Goal: Task Accomplishment & Management: Manage account settings

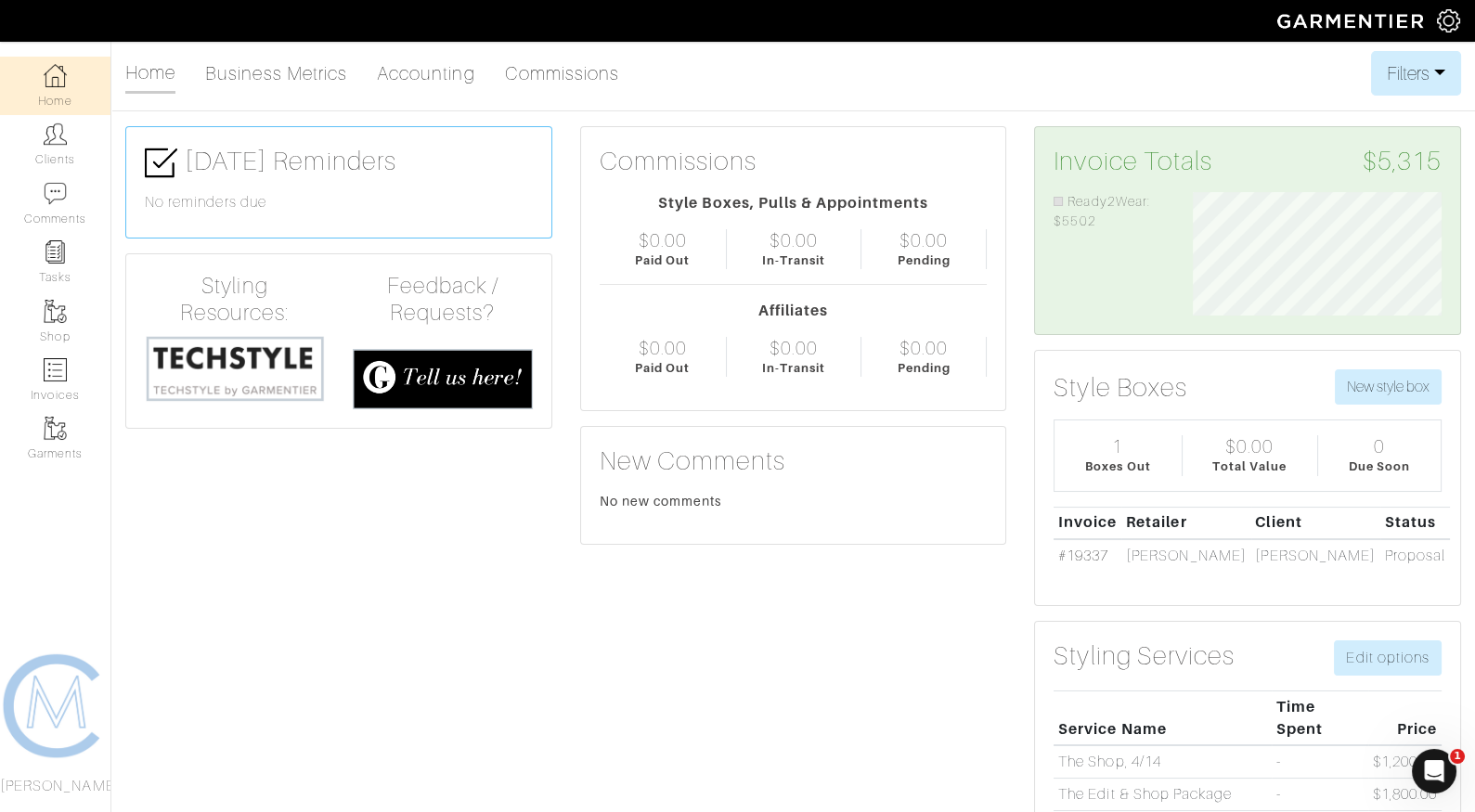
scroll to position [123, 277]
click at [52, 410] on link "Garments" at bounding box center [55, 439] width 110 height 59
click at [51, 388] on link "Invoices" at bounding box center [55, 380] width 110 height 59
select select
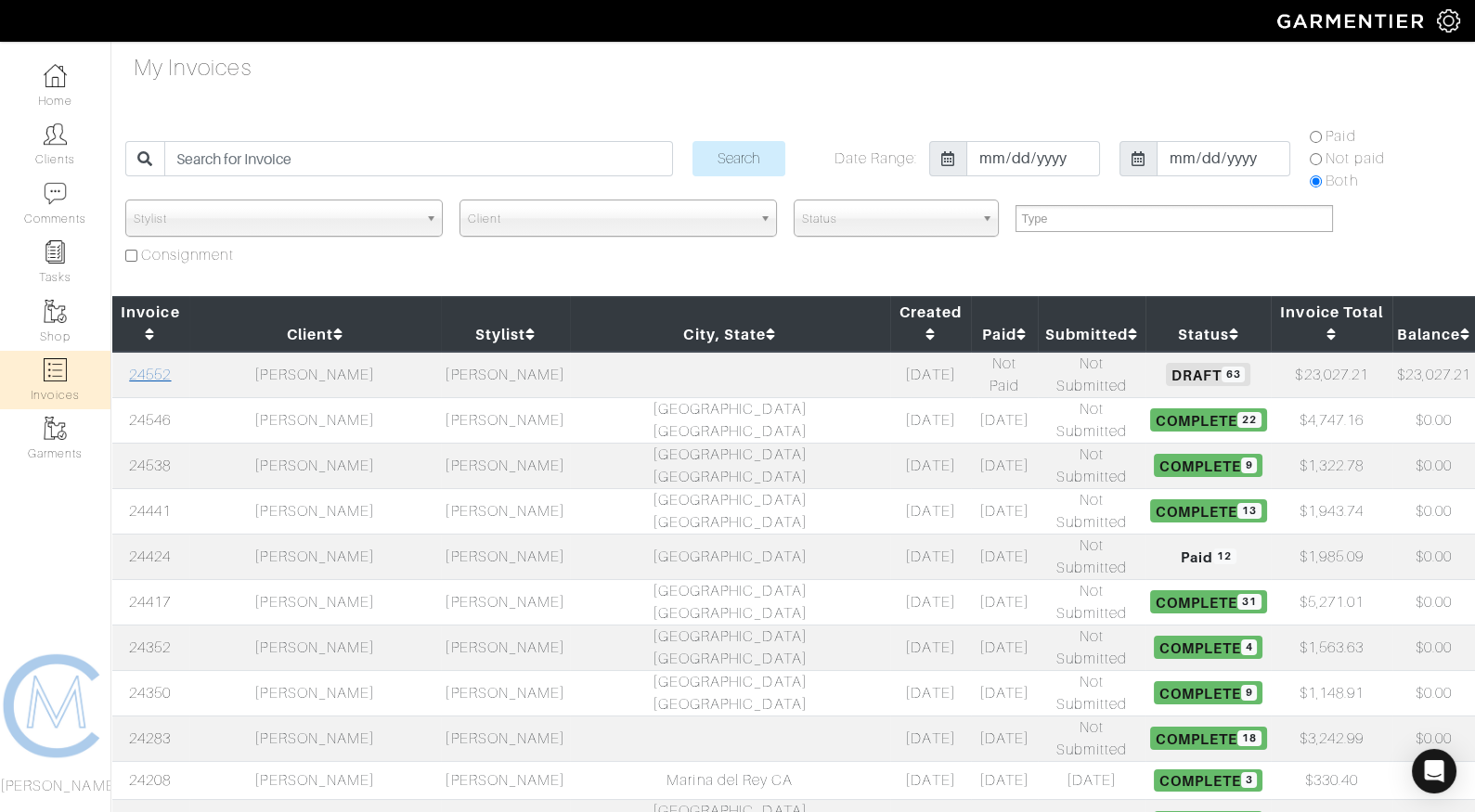
click at [171, 367] on link "24552" at bounding box center [150, 376] width 42 height 17
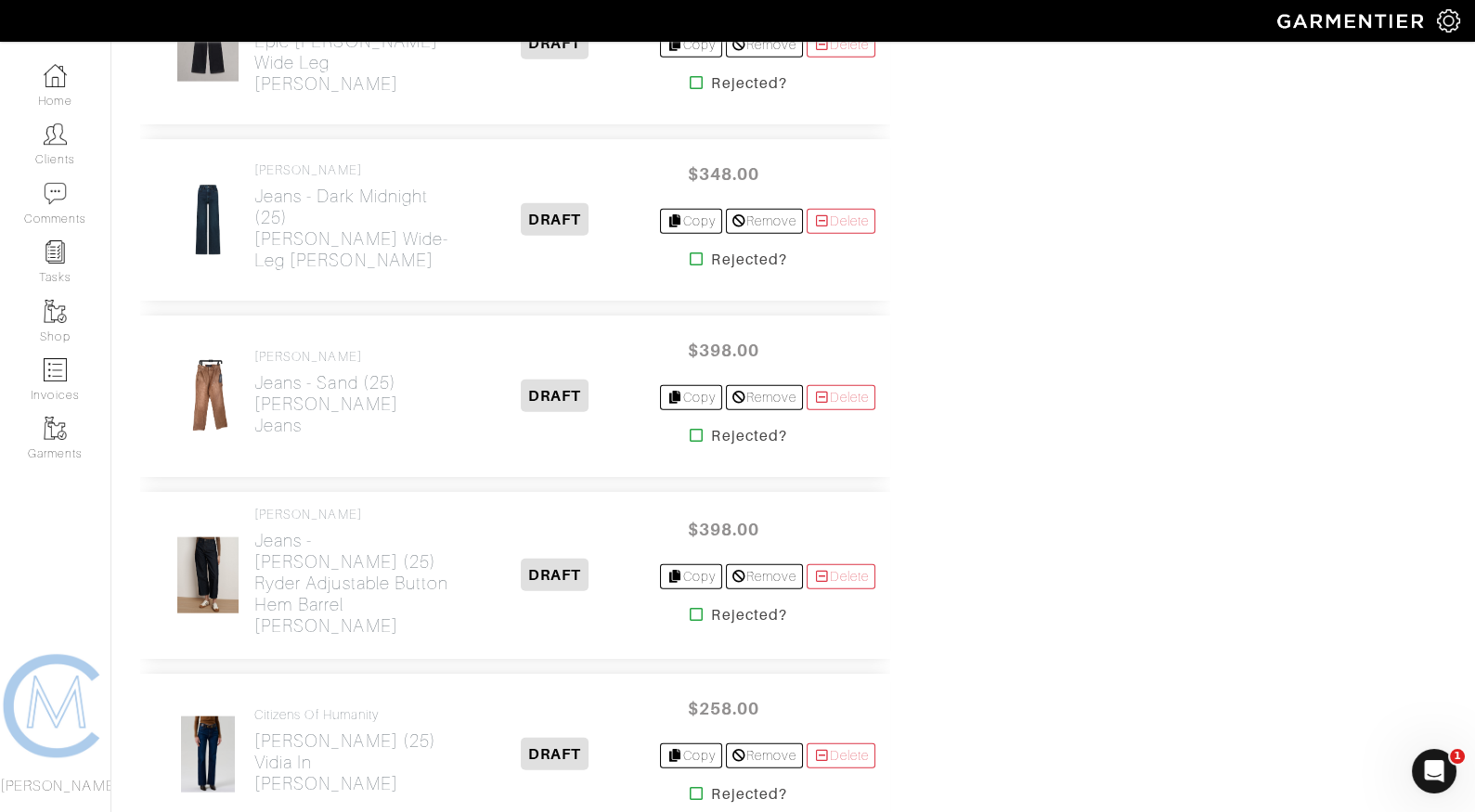
scroll to position [8365, 0]
click at [690, 429] on icon at bounding box center [696, 436] width 14 height 15
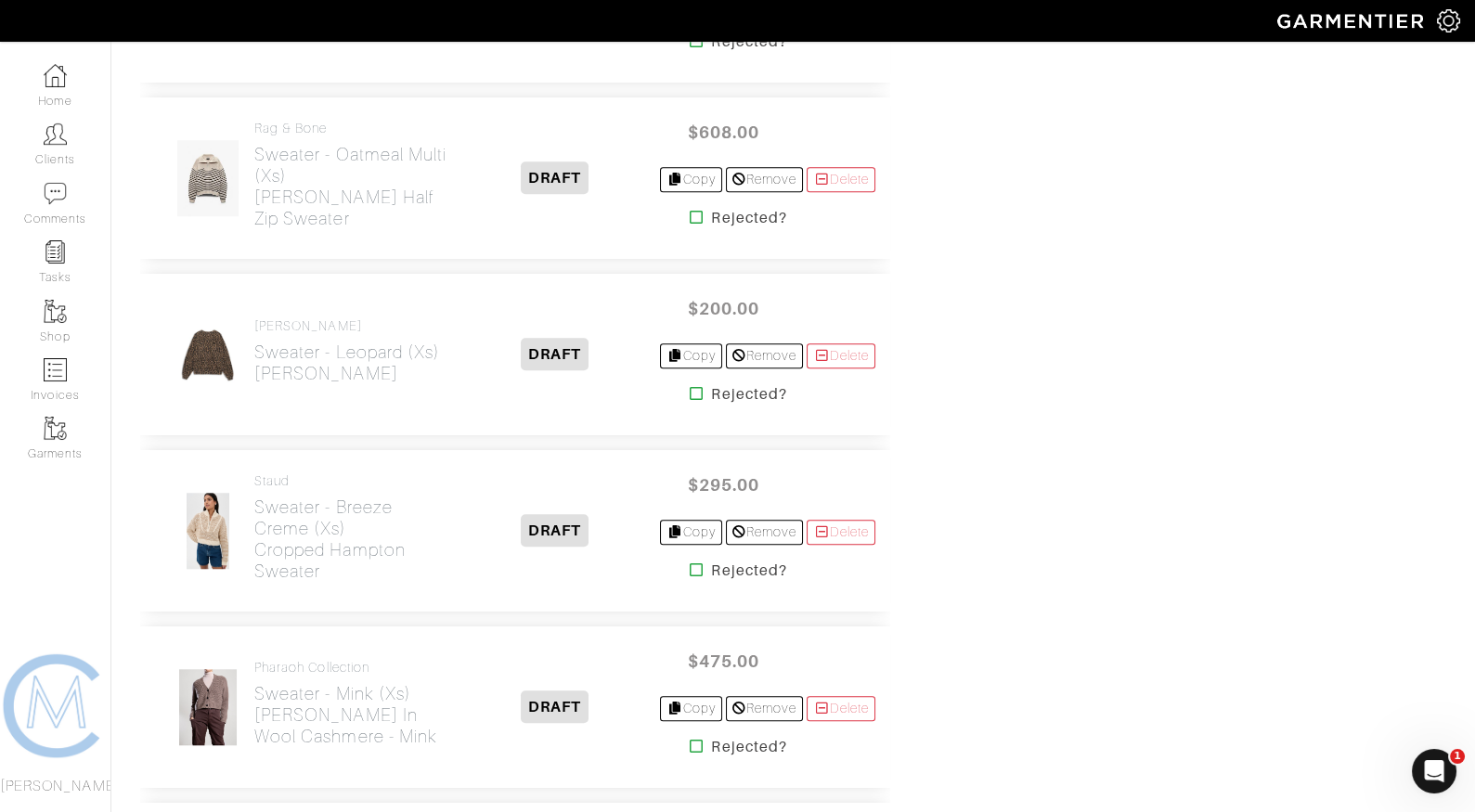
scroll to position [3029, 0]
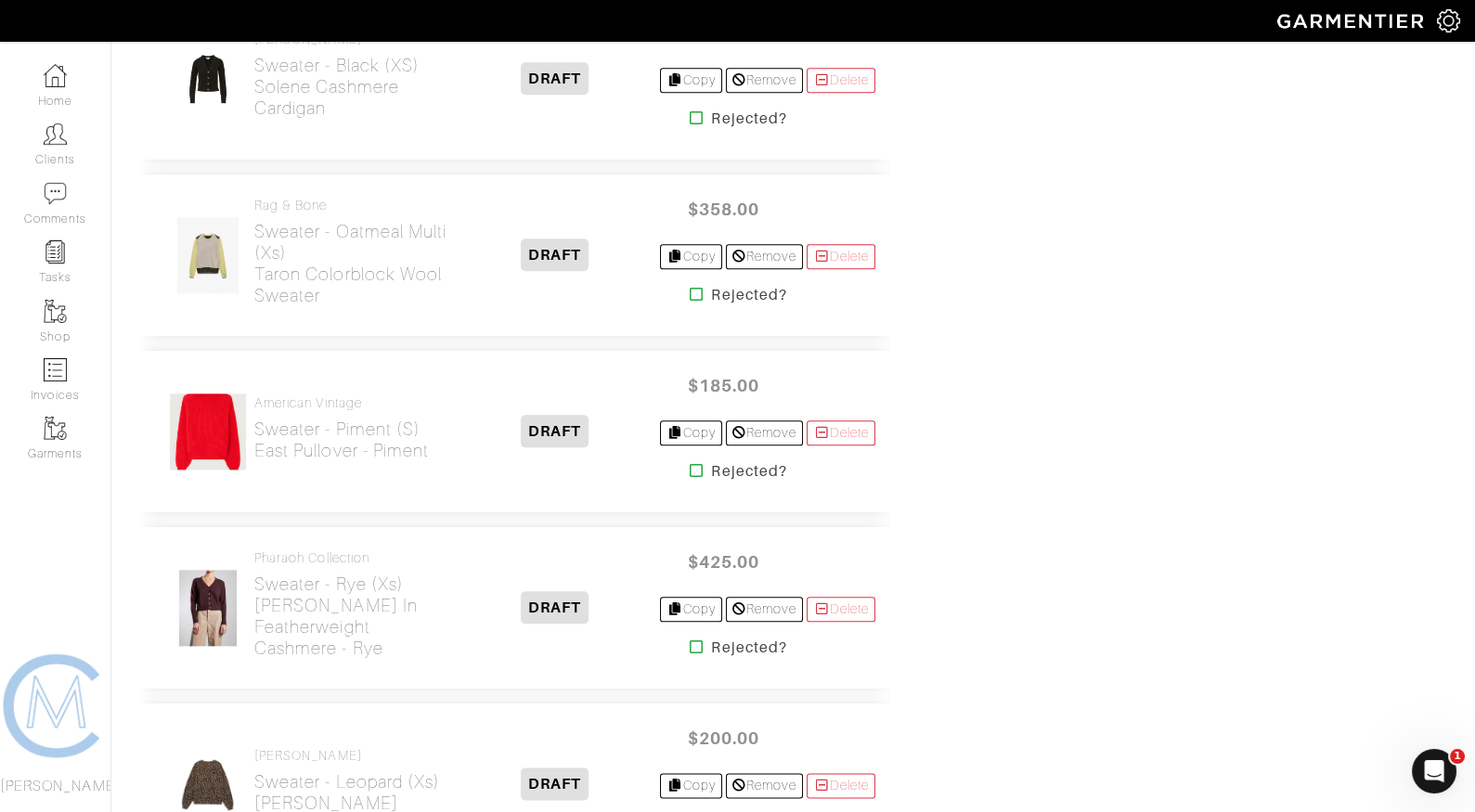
scroll to position [4879, 0]
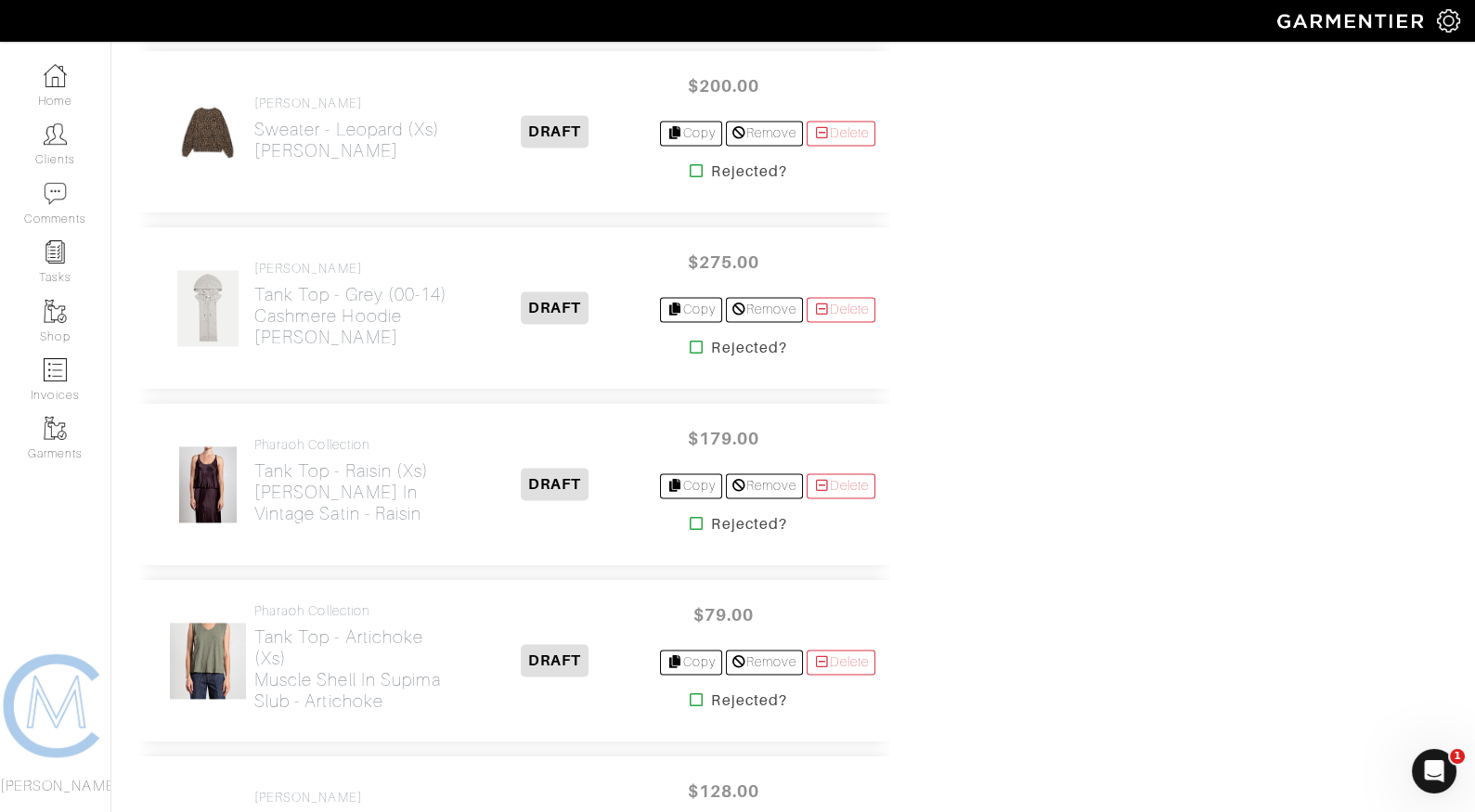
click at [691, 516] on icon at bounding box center [696, 524] width 14 height 15
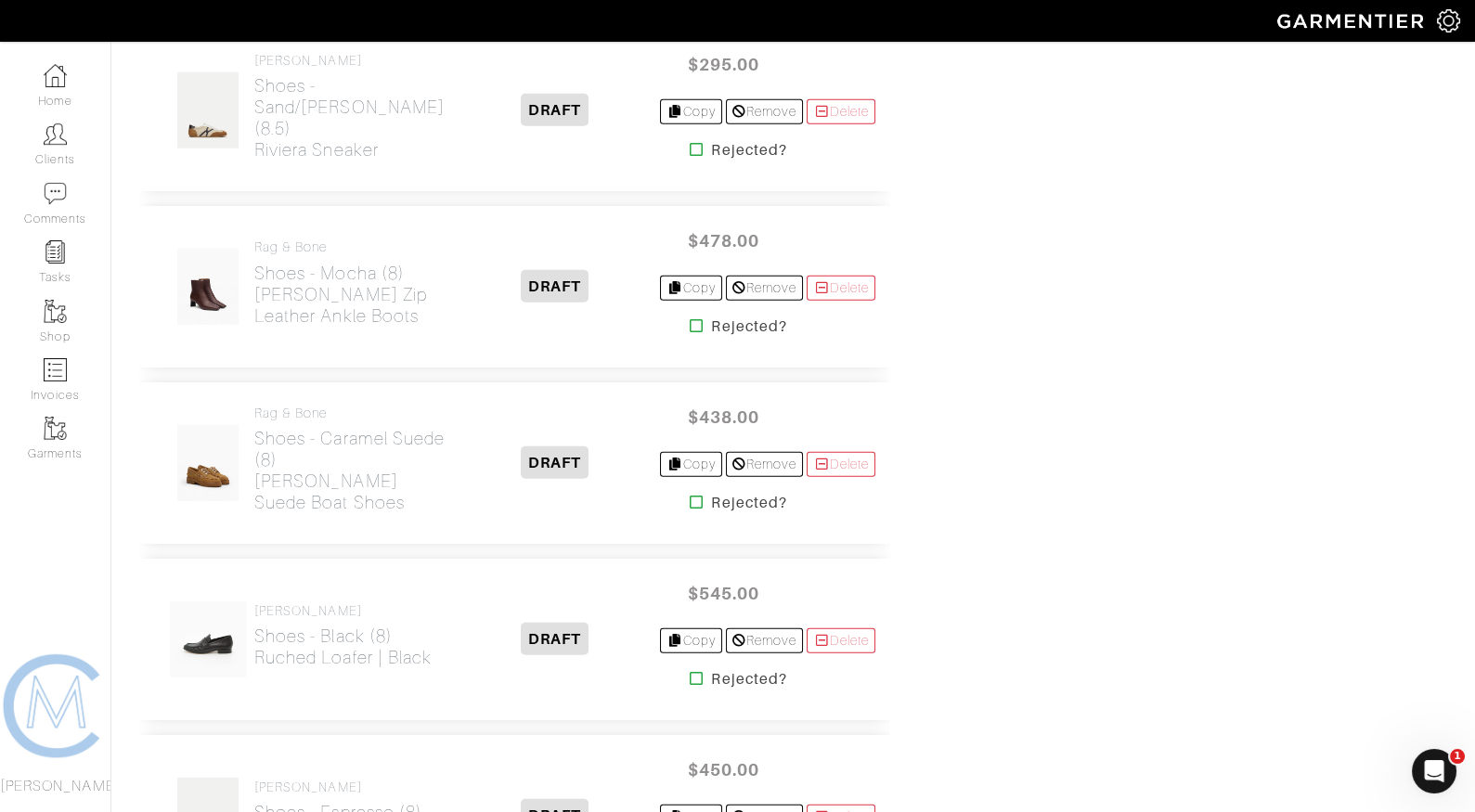
scroll to position [10135, 0]
click at [690, 143] on icon at bounding box center [696, 151] width 14 height 15
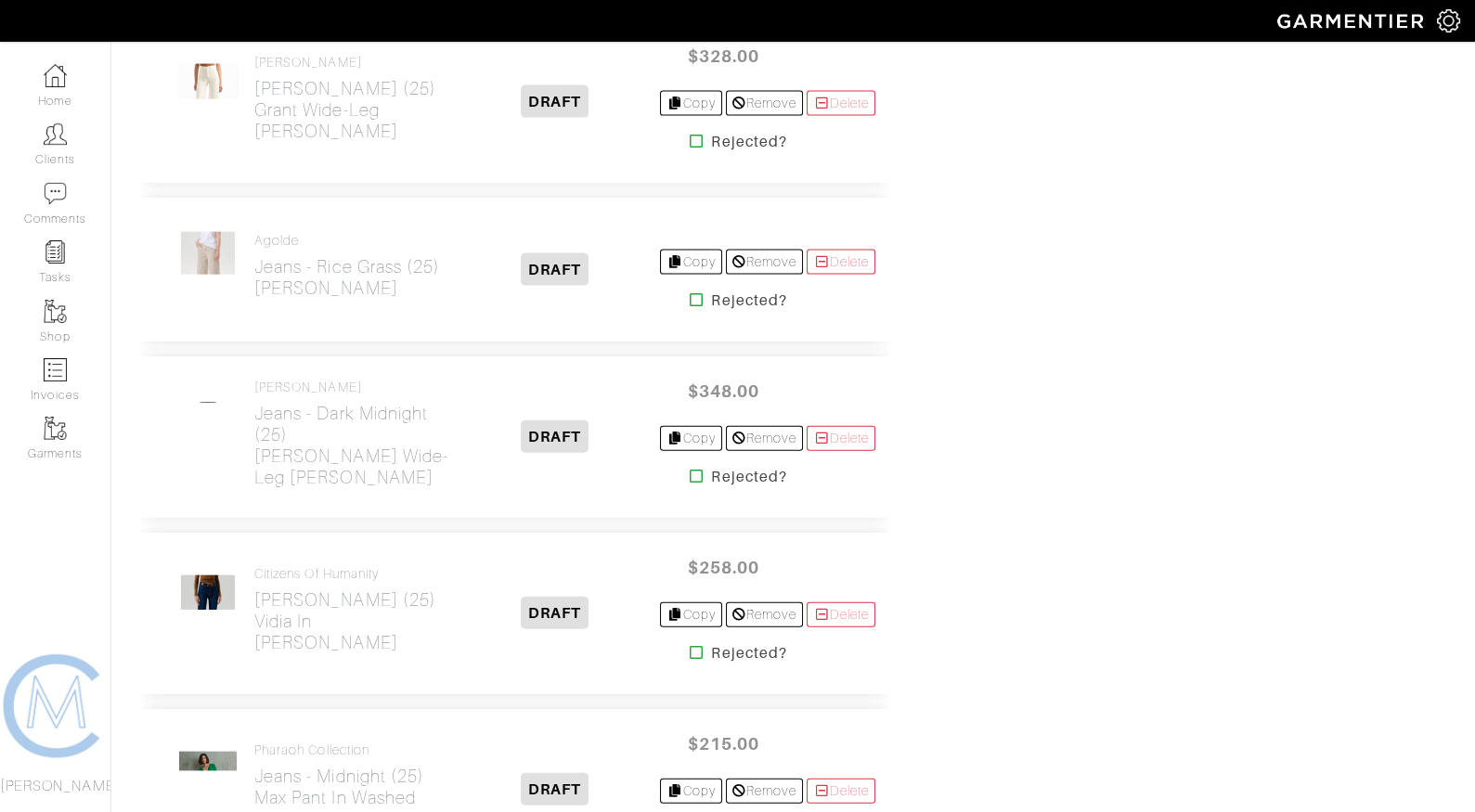
scroll to position [7962, 0]
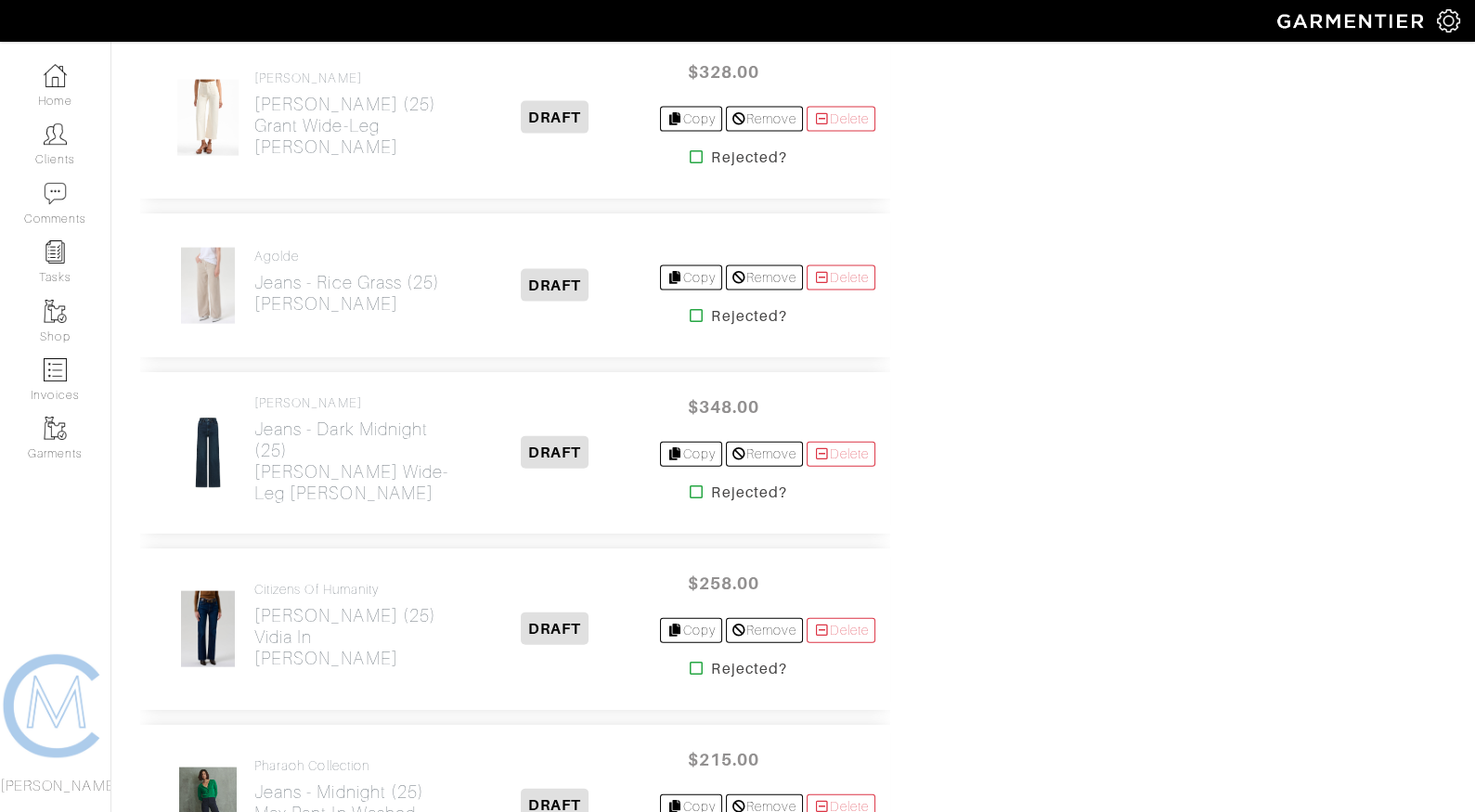
click at [690, 308] on icon at bounding box center [696, 316] width 14 height 15
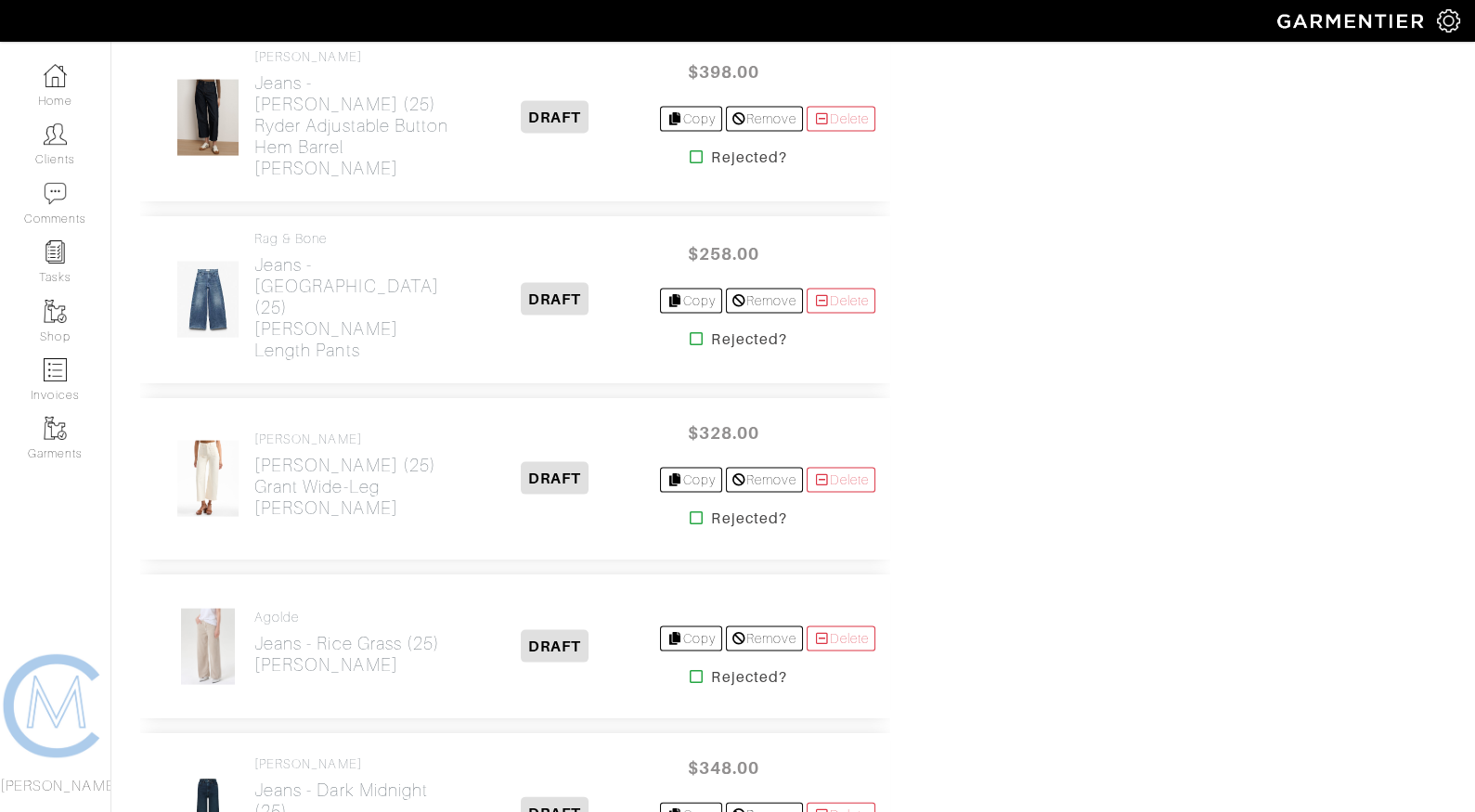
scroll to position [7586, 0]
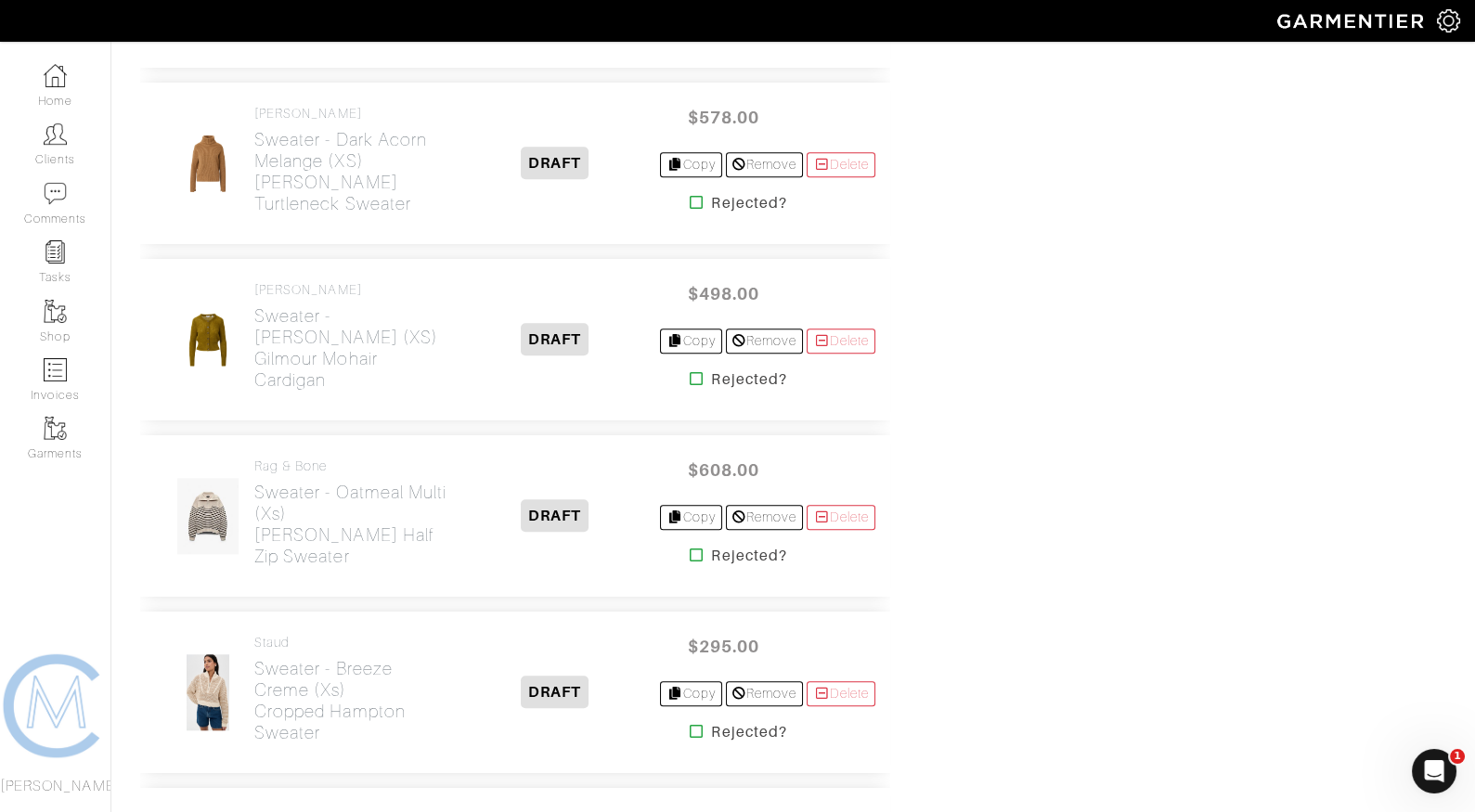
scroll to position [3261, 0]
click at [690, 194] on icon at bounding box center [696, 201] width 14 height 15
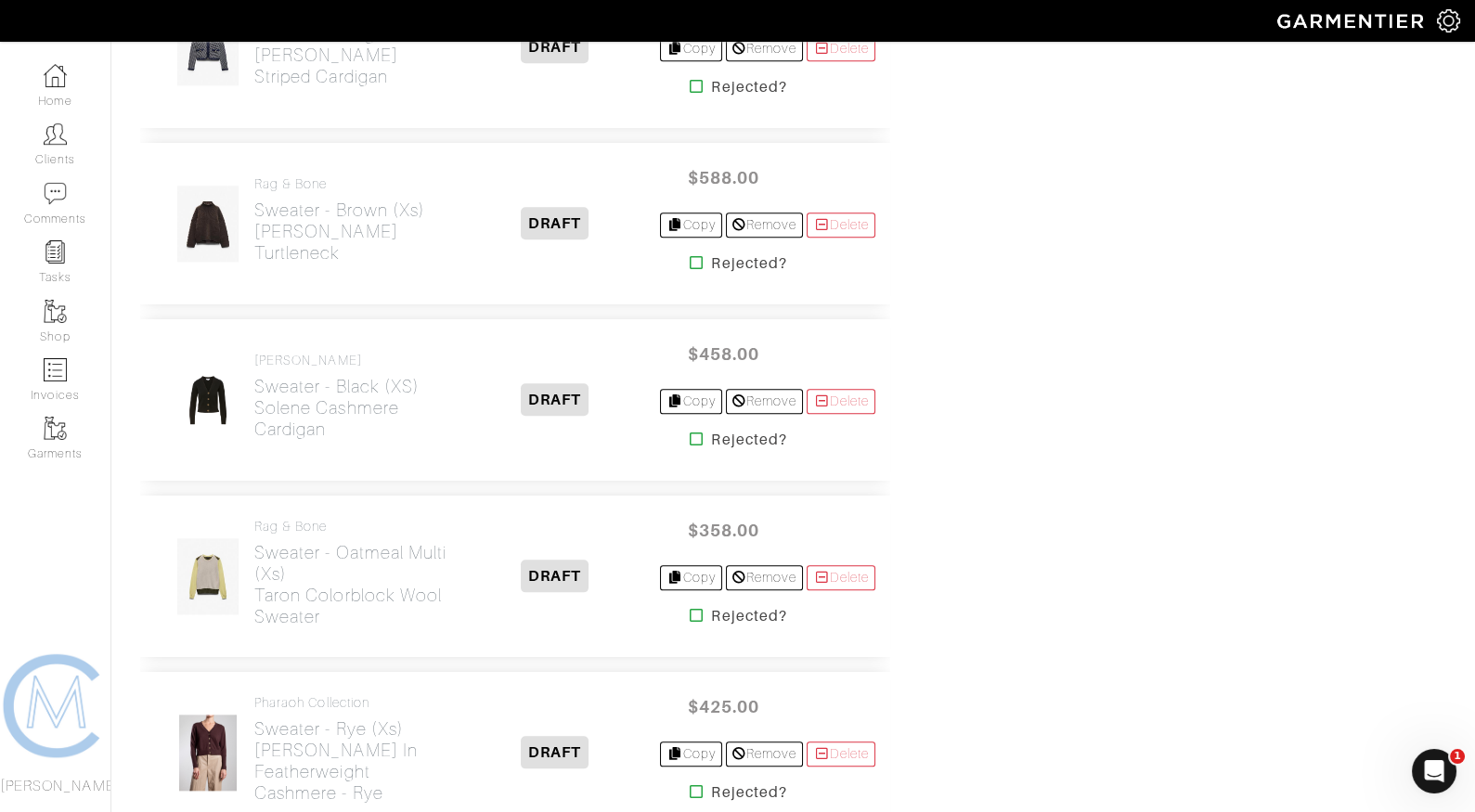
scroll to position [4091, 0]
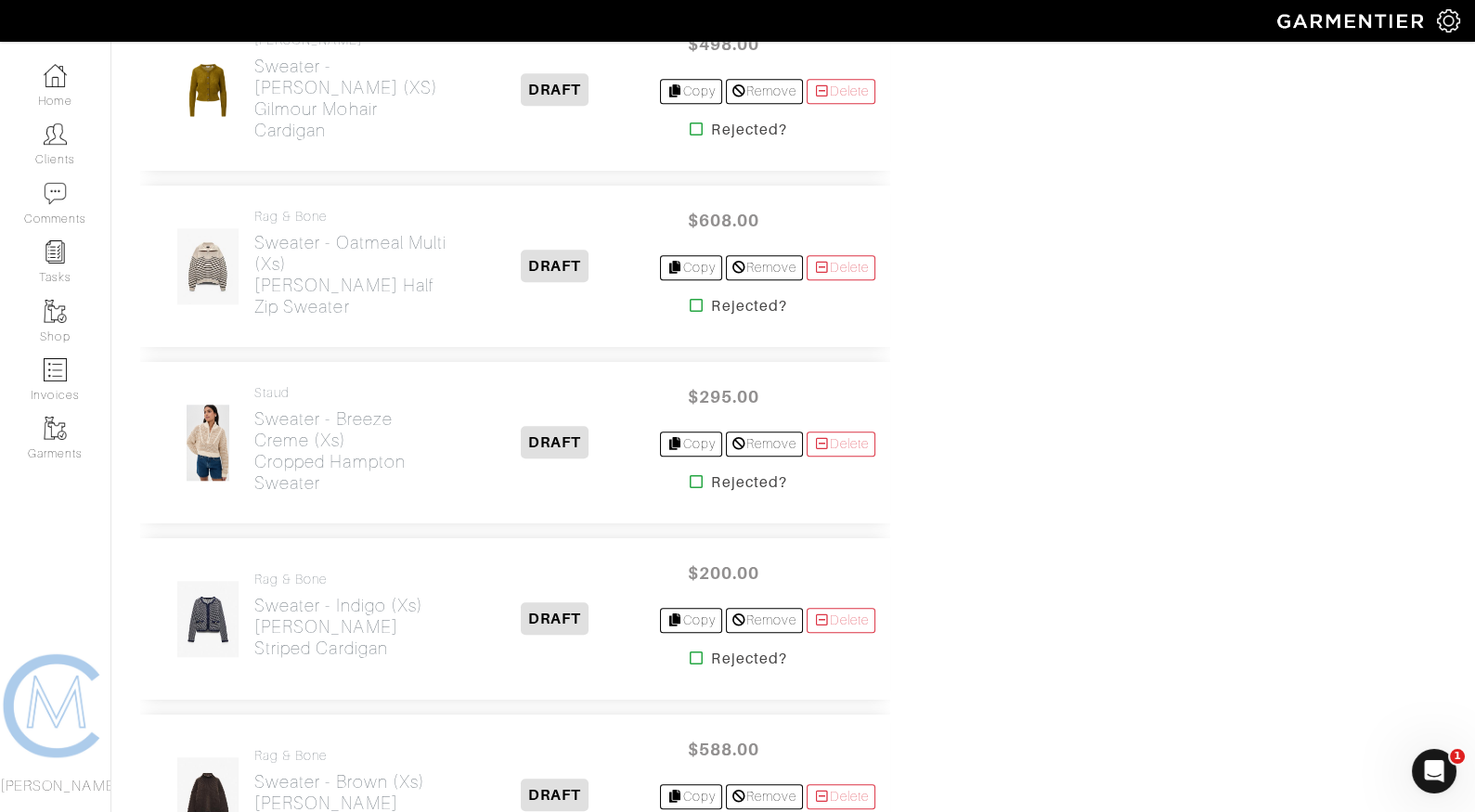
scroll to position [3336, 0]
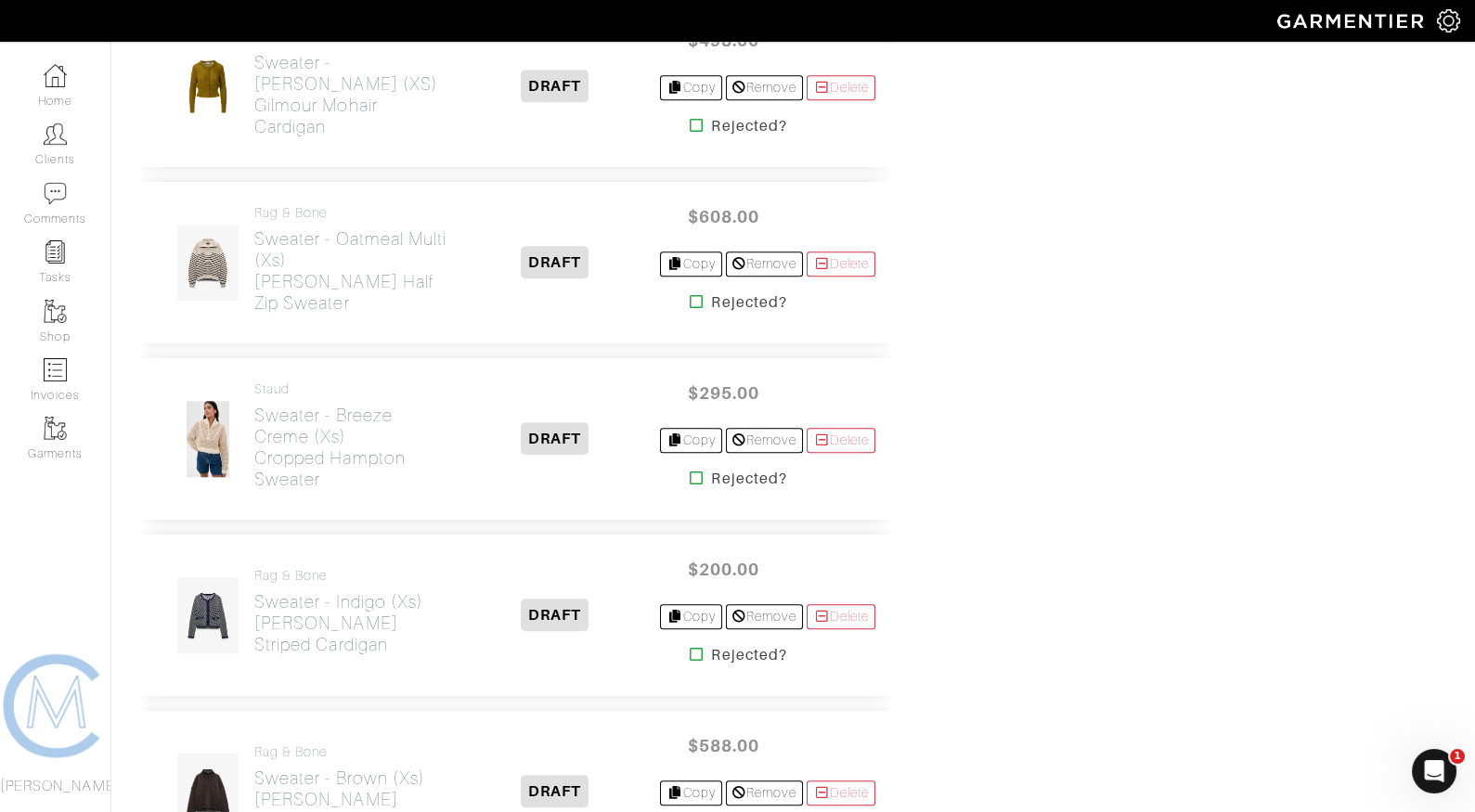
click at [690, 294] on icon at bounding box center [696, 302] width 14 height 15
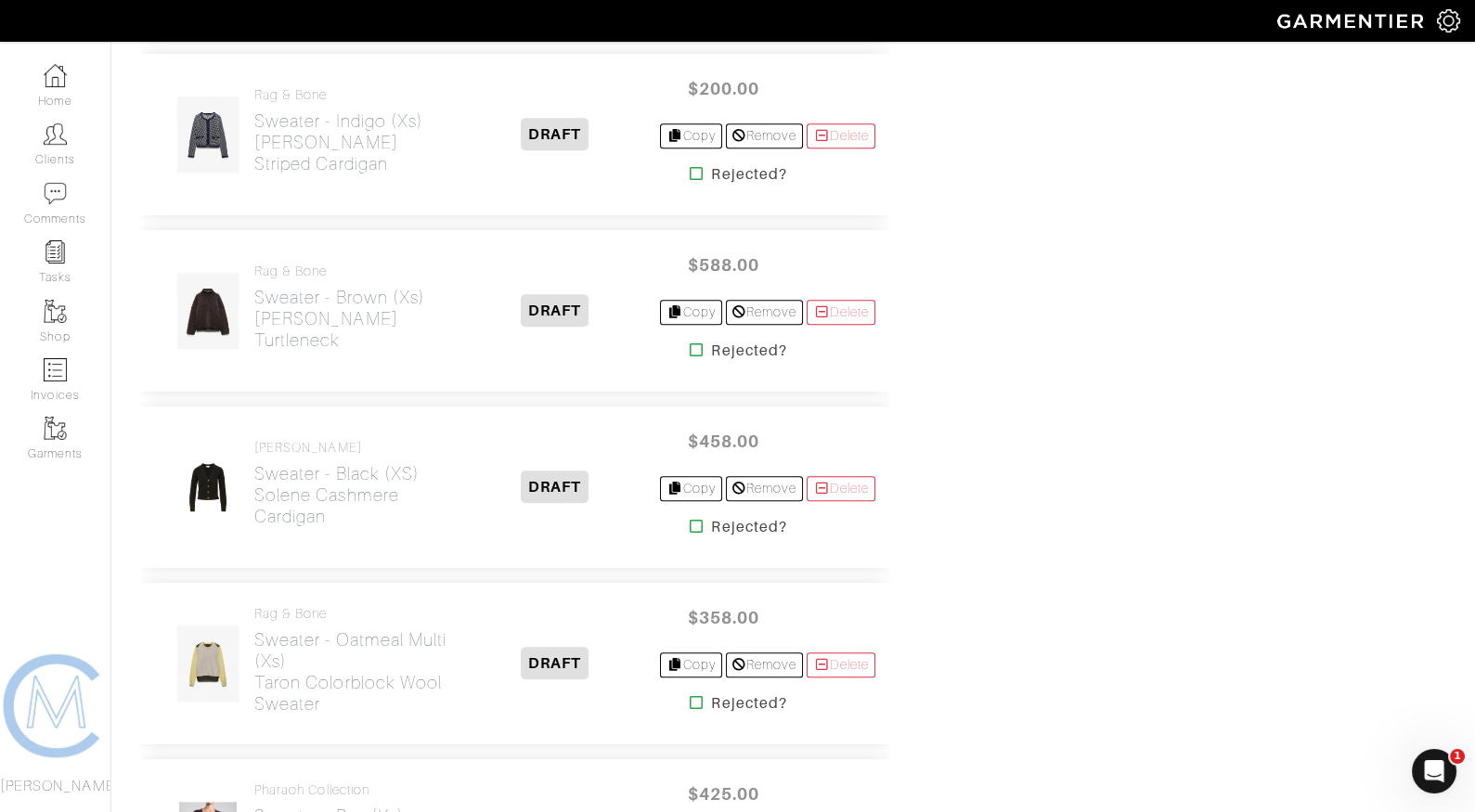
scroll to position [3818, 0]
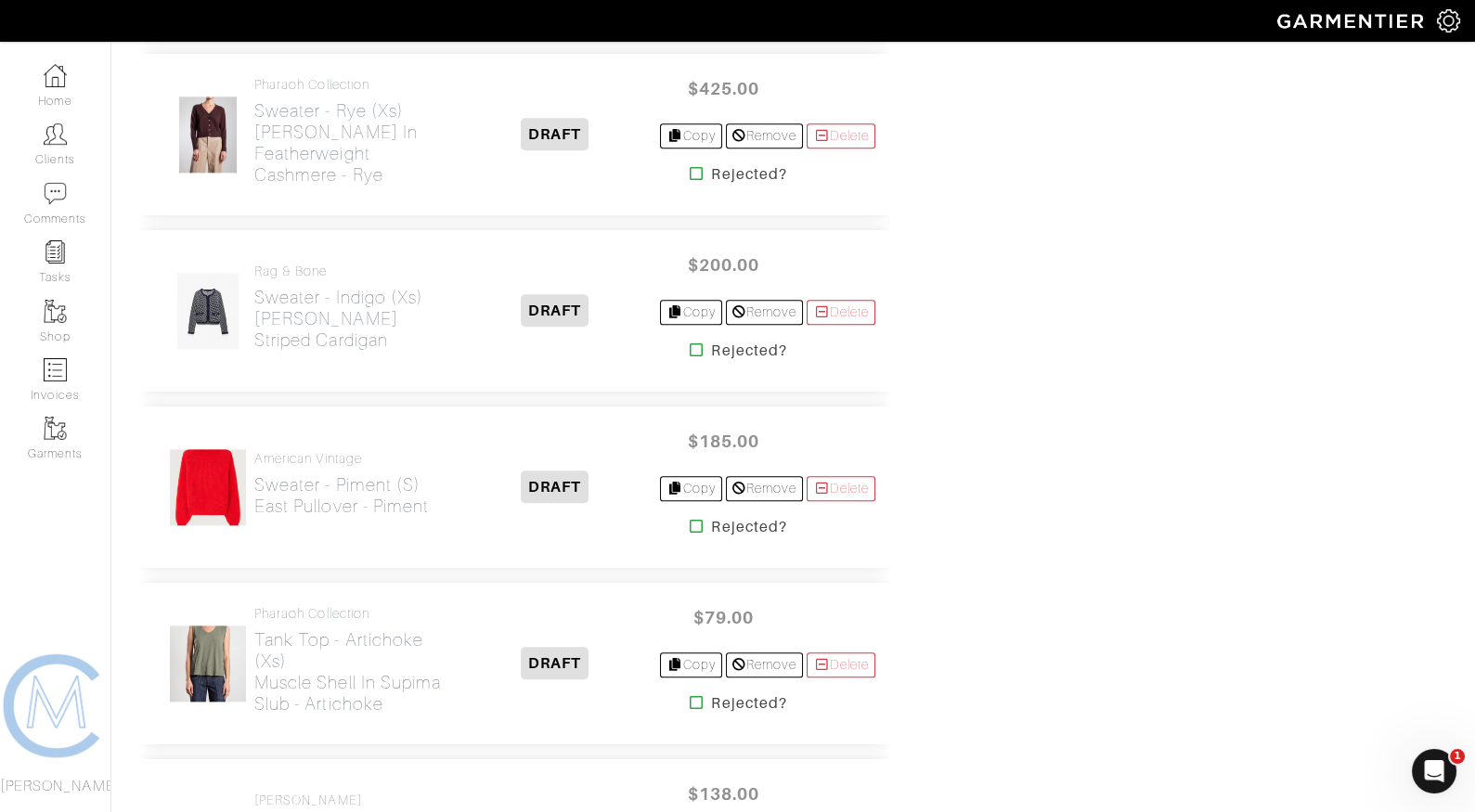
scroll to position [4175, 0]
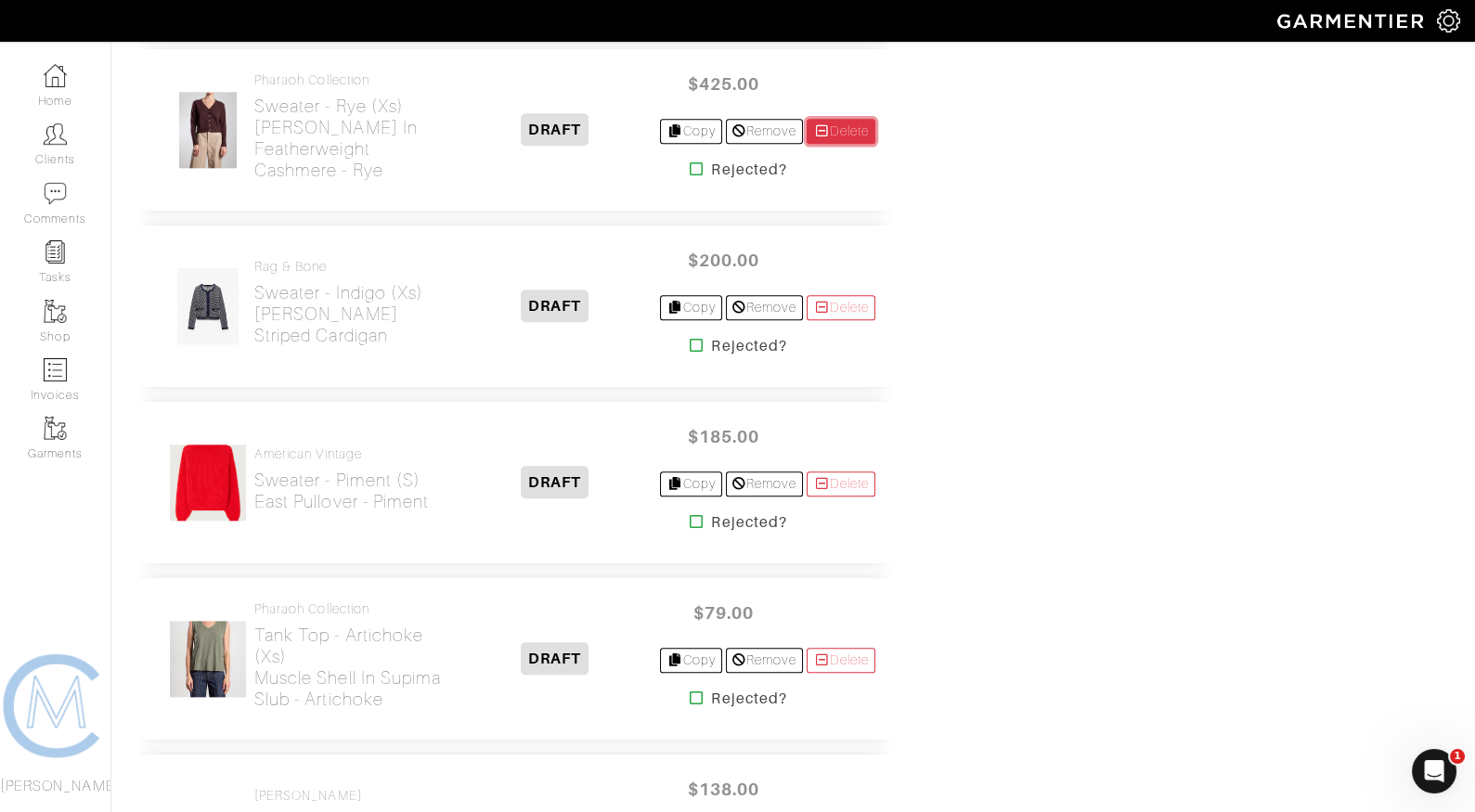
click at [829, 119] on link "Delete" at bounding box center [840, 131] width 68 height 25
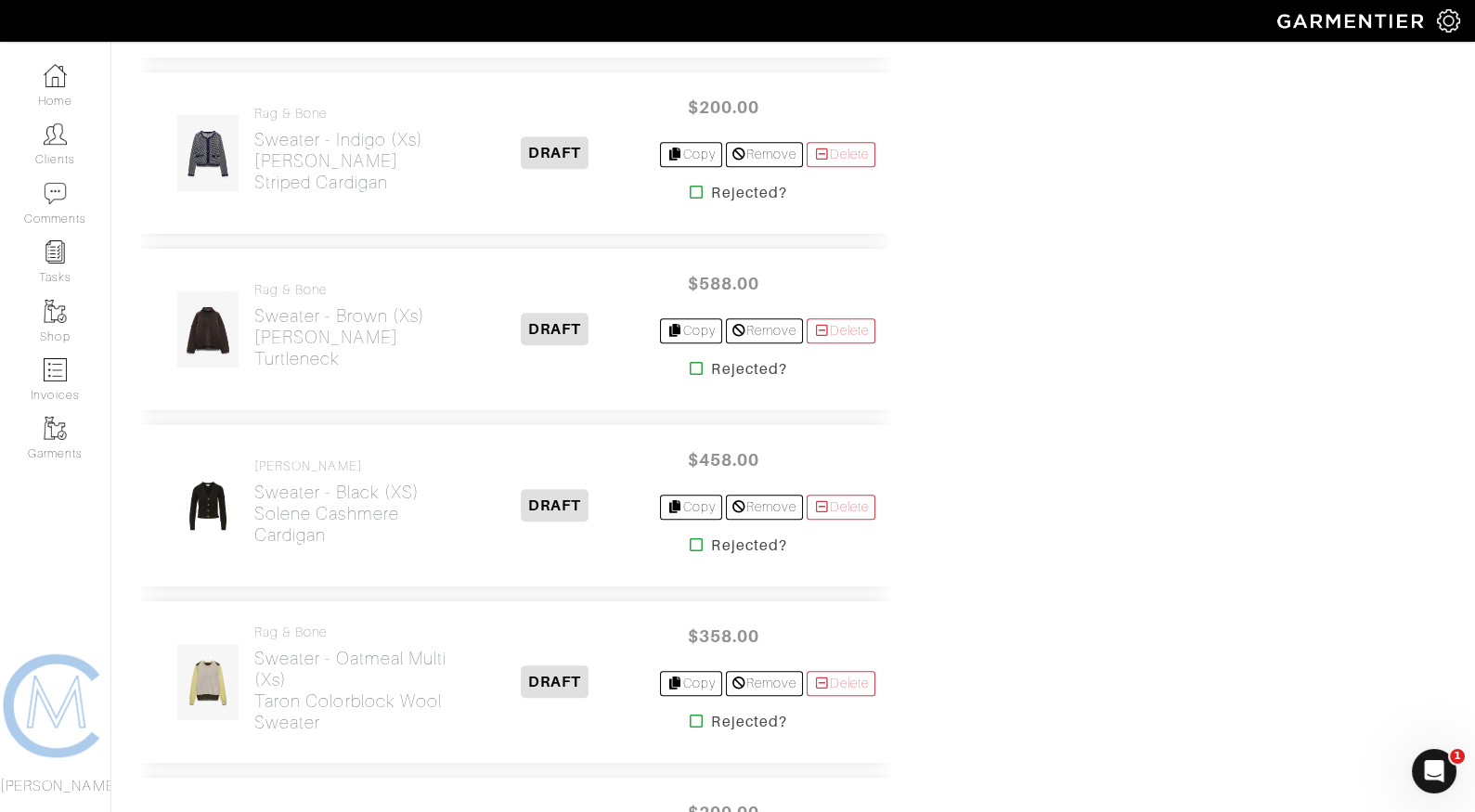
scroll to position [3622, 0]
click at [690, 362] on icon at bounding box center [696, 370] width 14 height 15
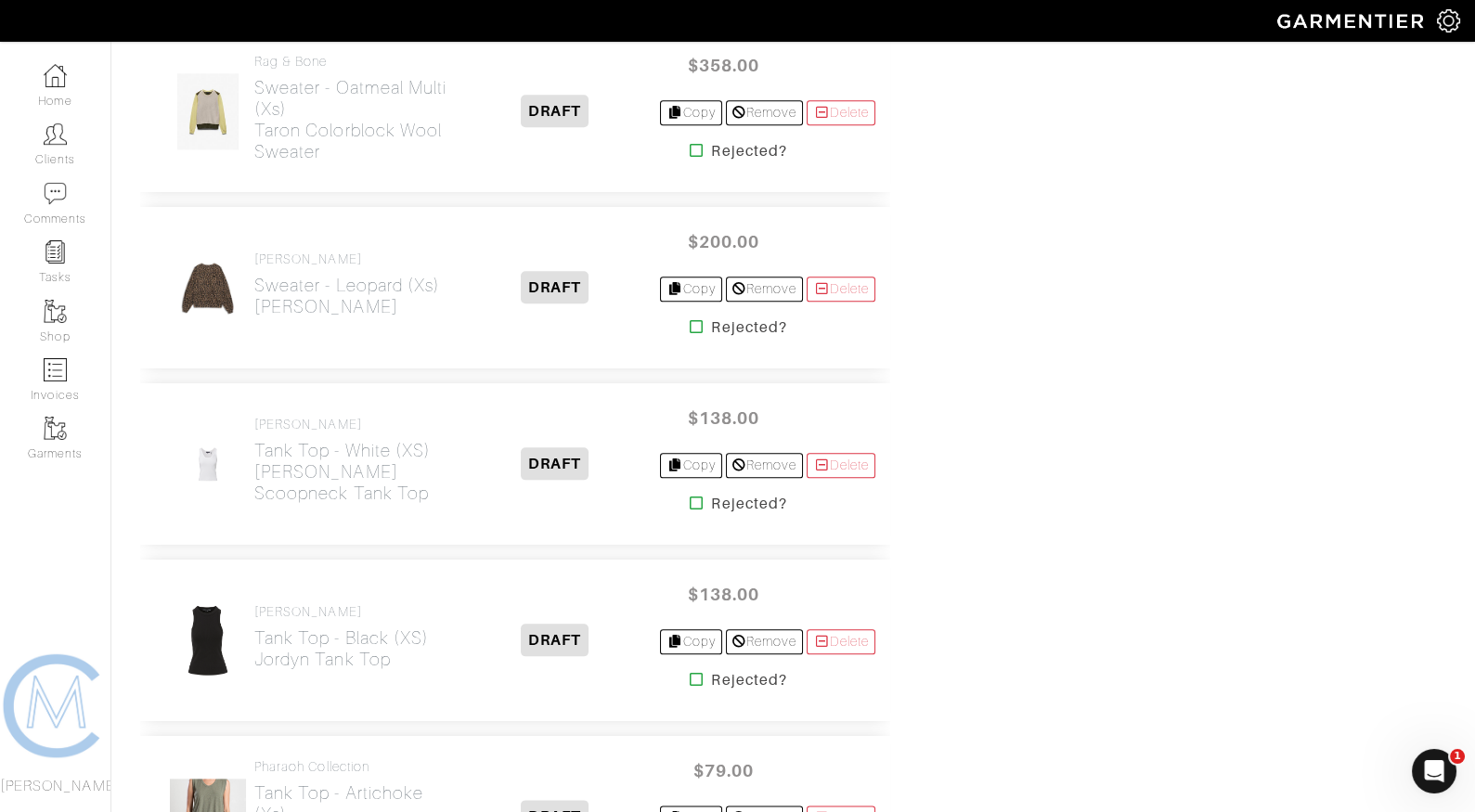
scroll to position [4200, 0]
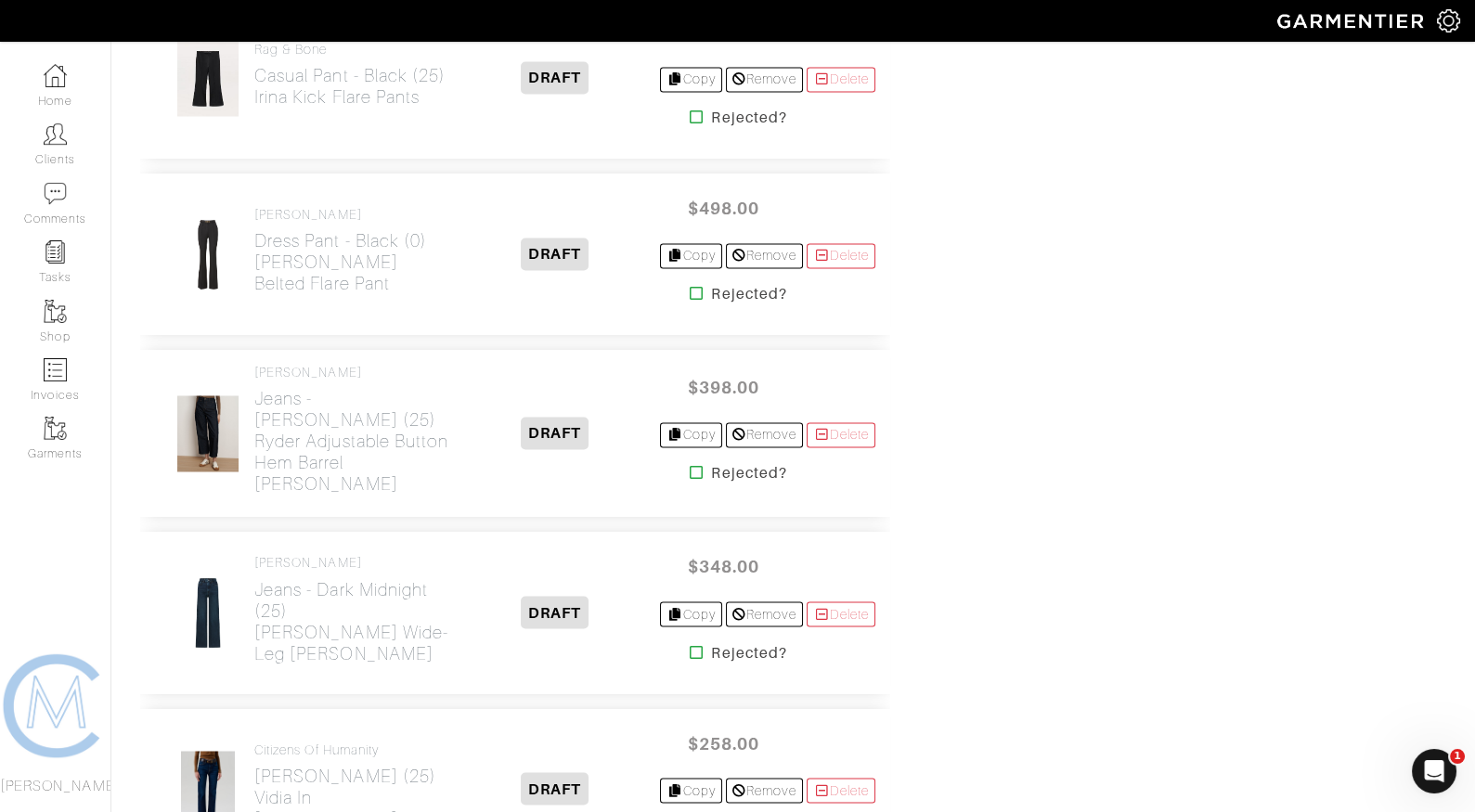
scroll to position [6061, 0]
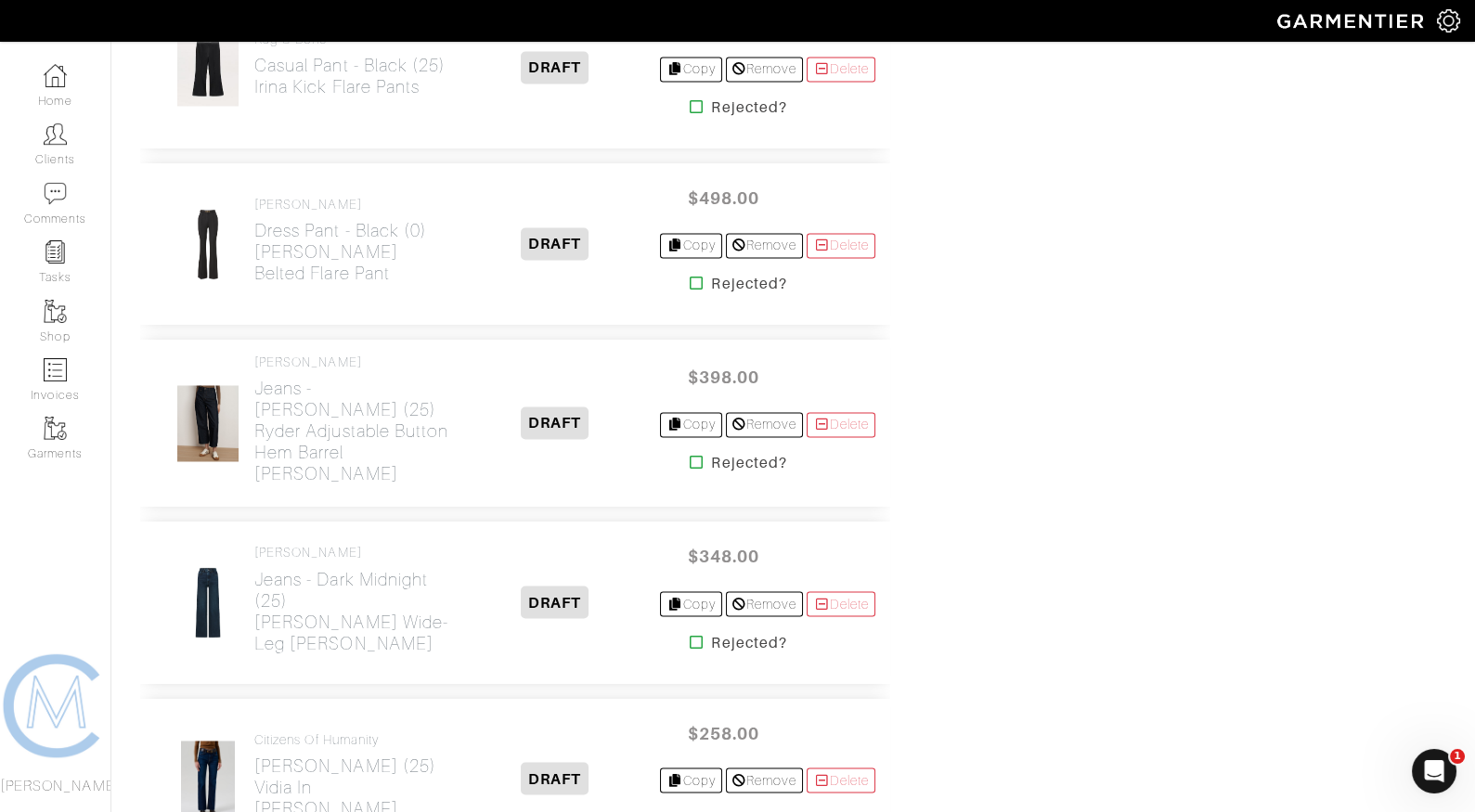
click at [690, 455] on icon at bounding box center [696, 463] width 14 height 15
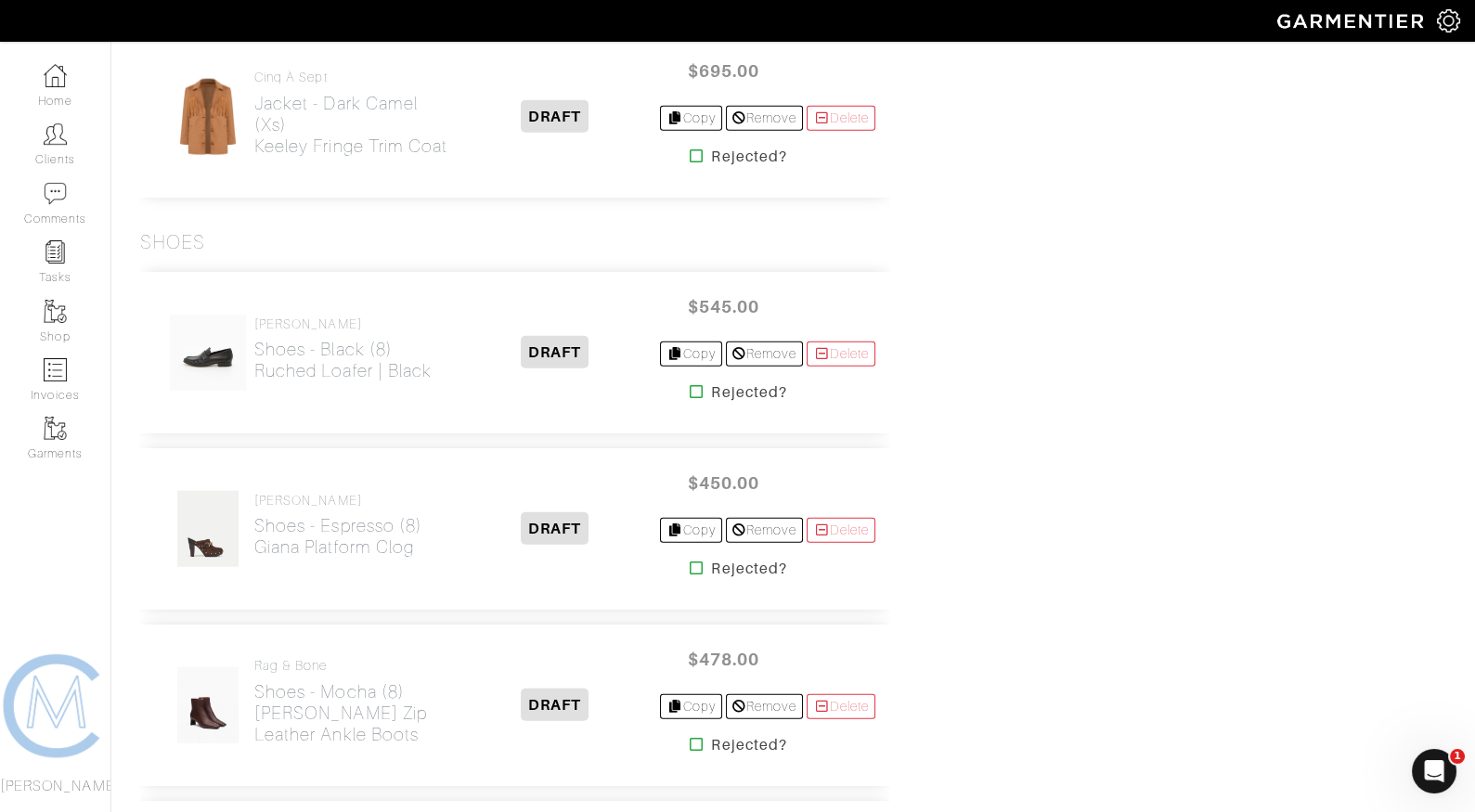
scroll to position [8846, 0]
click at [690, 563] on icon at bounding box center [696, 570] width 14 height 15
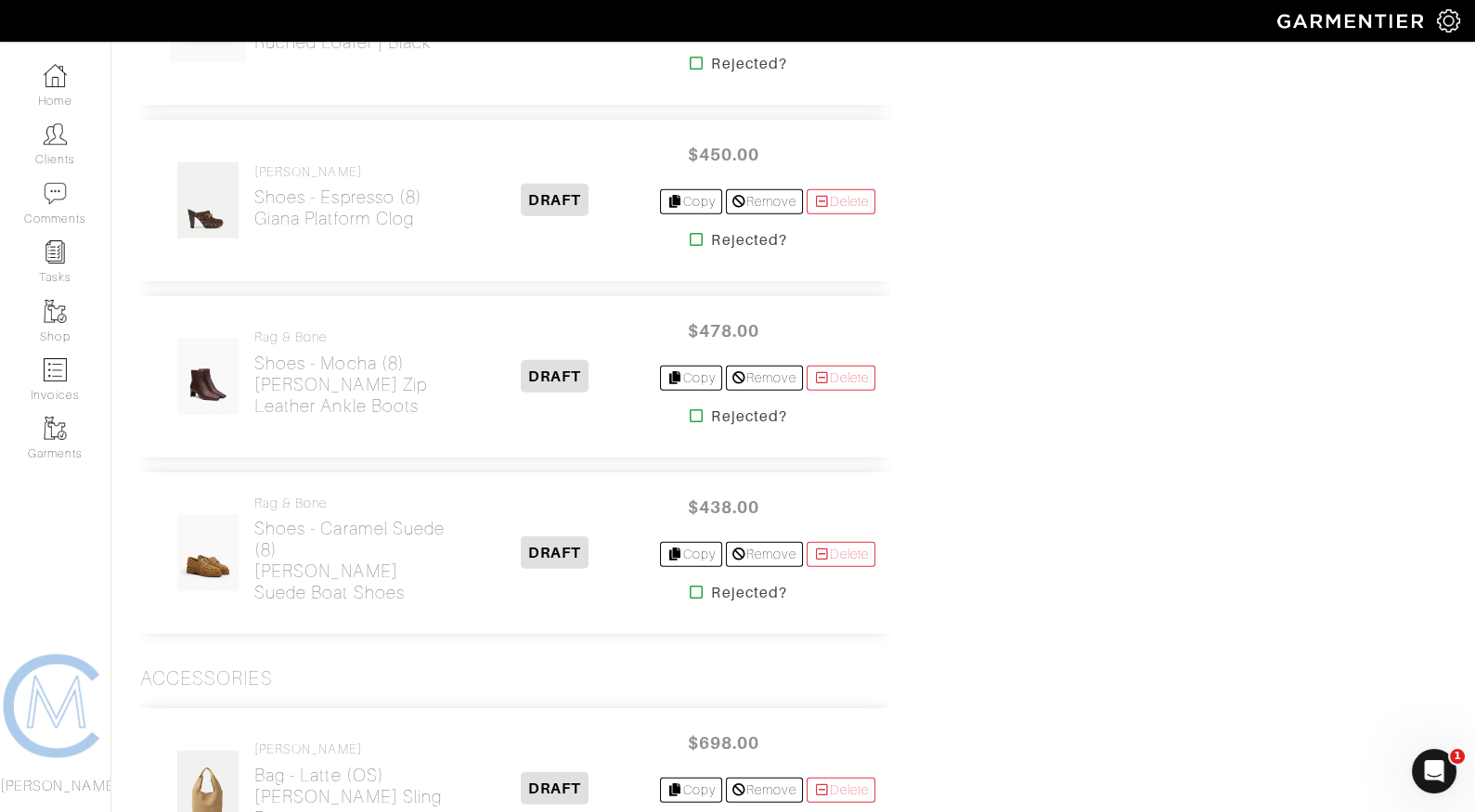
scroll to position [9197, 0]
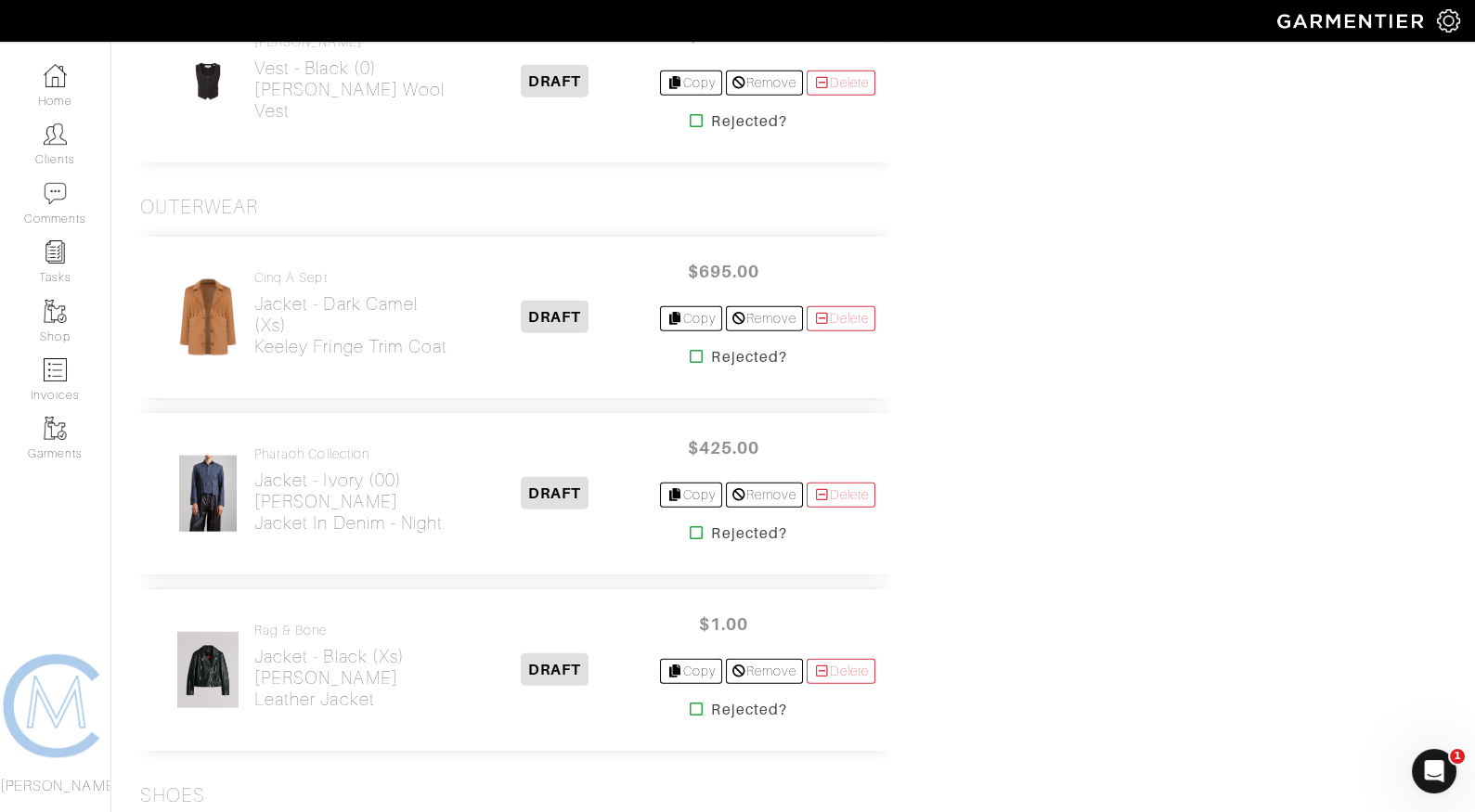
scroll to position [8395, 0]
